Goal: Task Accomplishment & Management: Complete application form

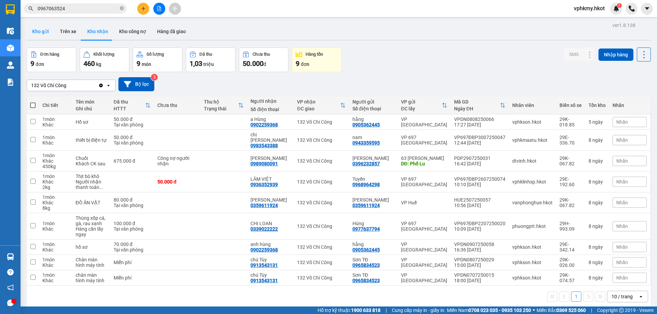
click at [48, 34] on button "Kho gửi" at bounding box center [41, 31] width 28 height 16
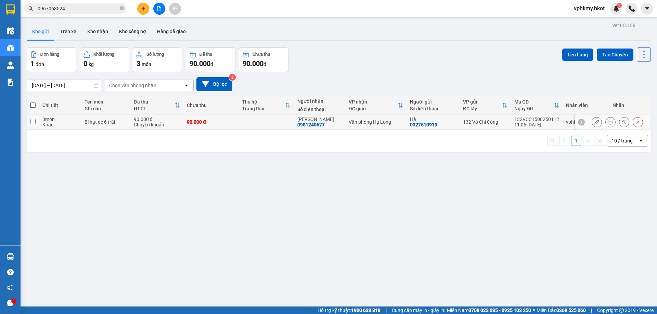
click at [592, 121] on button at bounding box center [597, 122] width 10 height 12
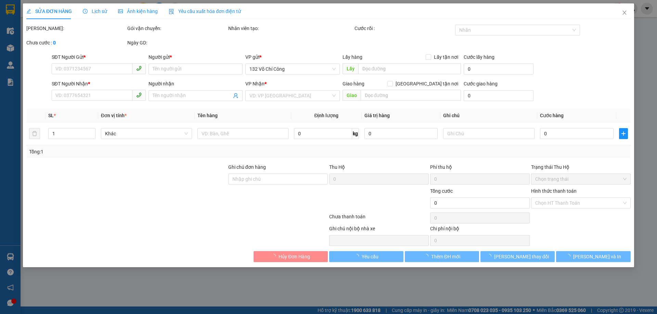
type input "0327610919"
type input "Hà"
type input "0981240677"
type input "[PERSON_NAME]"
type input "90.000"
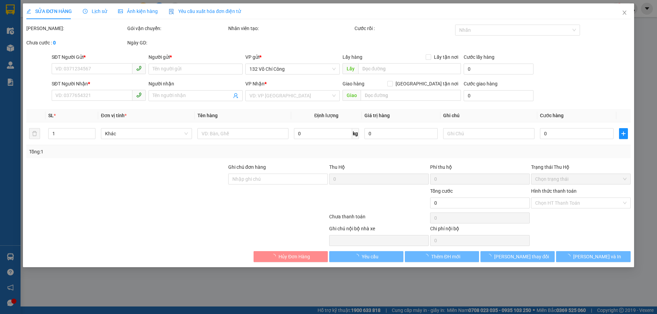
type input "0"
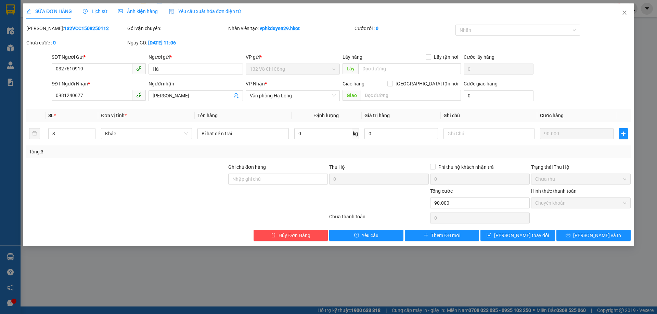
click at [63, 25] on div "[PERSON_NAME]: 132VCC1508250112" at bounding box center [76, 29] width 100 height 8
copy b "132VCC1508250112"
click at [620, 14] on span "Close" at bounding box center [624, 12] width 19 height 19
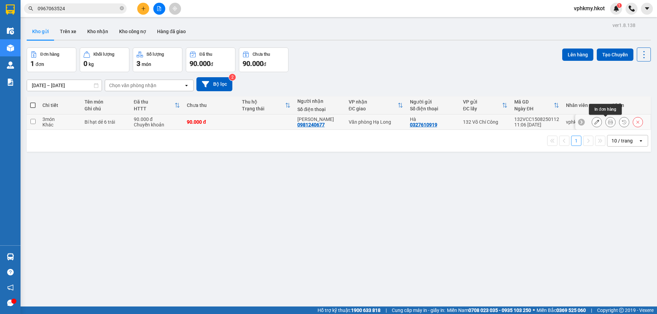
click at [608, 122] on icon at bounding box center [610, 122] width 5 height 5
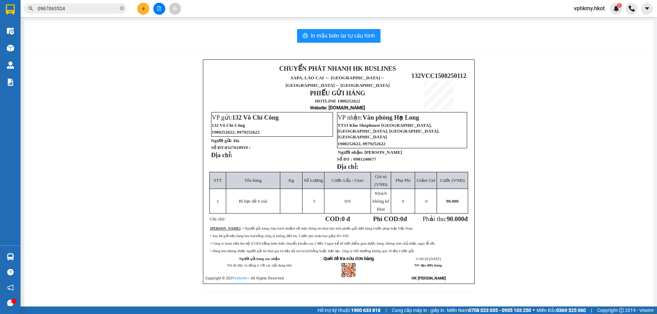
scroll to position [0, 0]
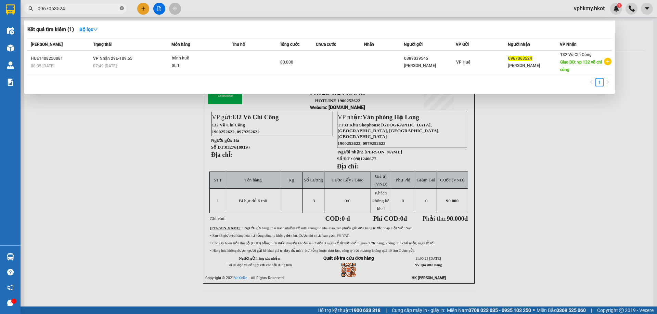
click at [121, 7] on icon "close-circle" at bounding box center [122, 8] width 4 height 4
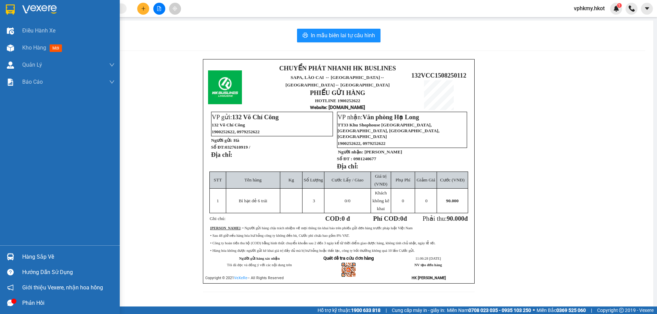
click at [10, 15] on div at bounding box center [10, 9] width 12 height 12
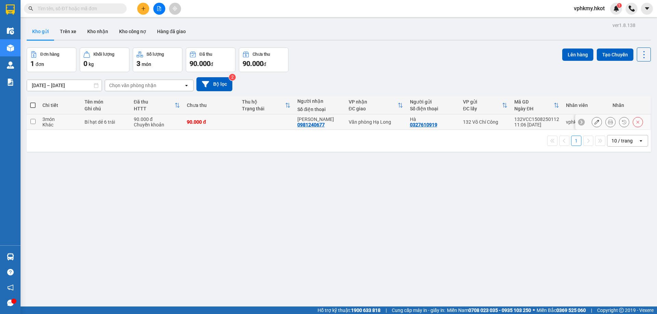
click at [592, 125] on button at bounding box center [597, 122] width 10 height 12
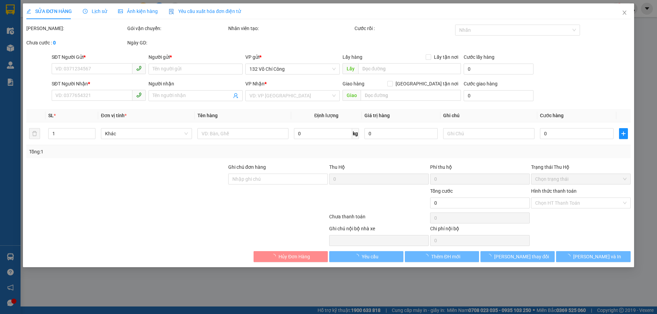
type input "0327610919"
type input "Hà"
type input "0981240677"
type input "[PERSON_NAME]"
type input "90.000"
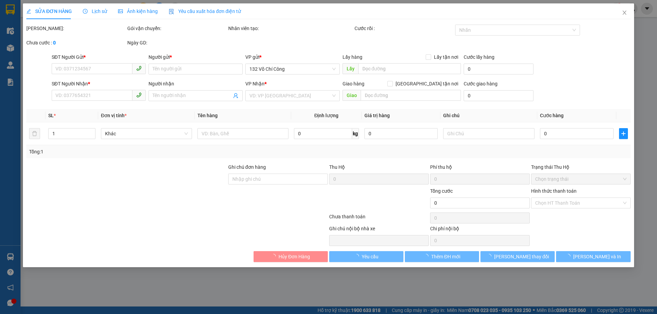
type input "0"
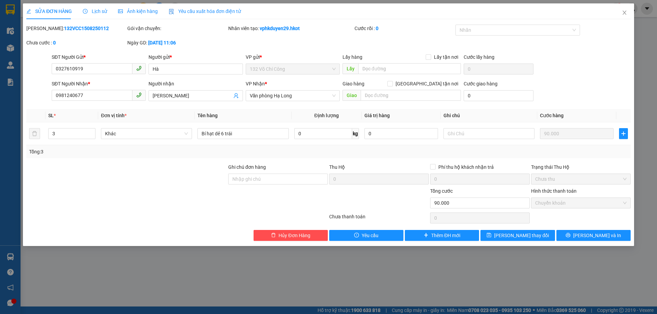
click at [147, 12] on span "Ảnh kiện hàng" at bounding box center [138, 11] width 40 height 5
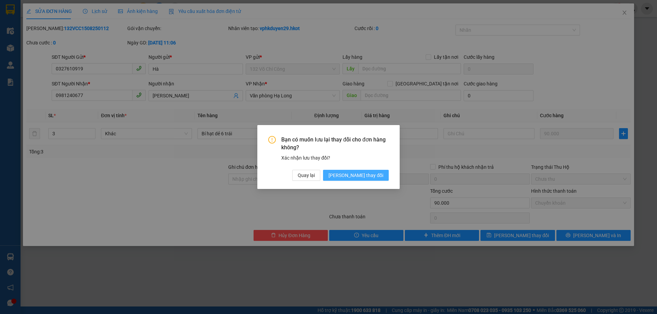
click at [371, 172] on span "[PERSON_NAME] thay đổi" at bounding box center [355, 176] width 55 height 8
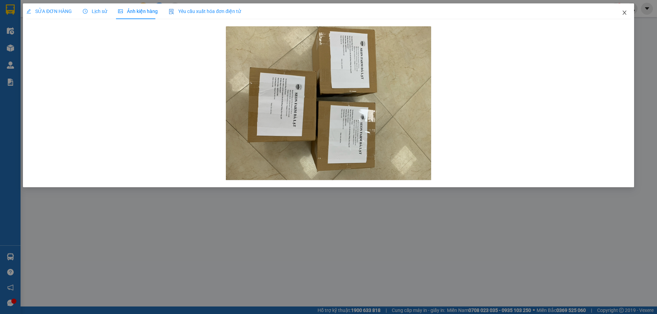
click at [625, 14] on icon "close" at bounding box center [624, 12] width 5 height 5
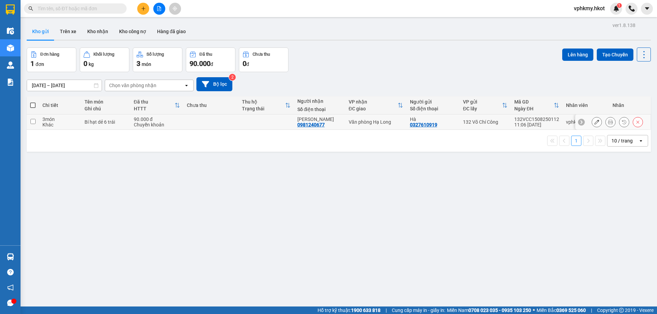
click at [608, 120] on button at bounding box center [611, 122] width 10 height 12
